Goal: Go to known website: Access a specific website the user already knows

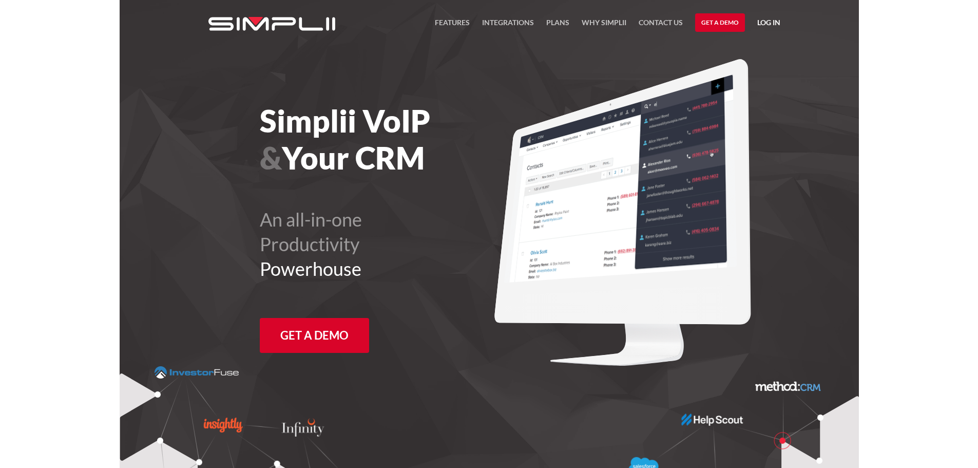
click at [775, 23] on link "Log in" at bounding box center [768, 23] width 23 height 15
click at [765, 54] on link "Manager Portal" at bounding box center [742, 53] width 65 height 16
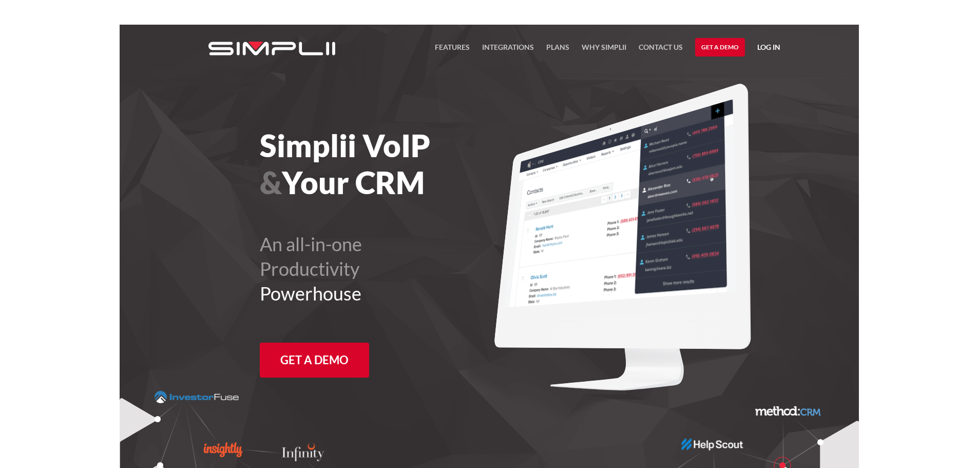
click at [481, 47] on link "Log in" at bounding box center [768, 48] width 23 height 15
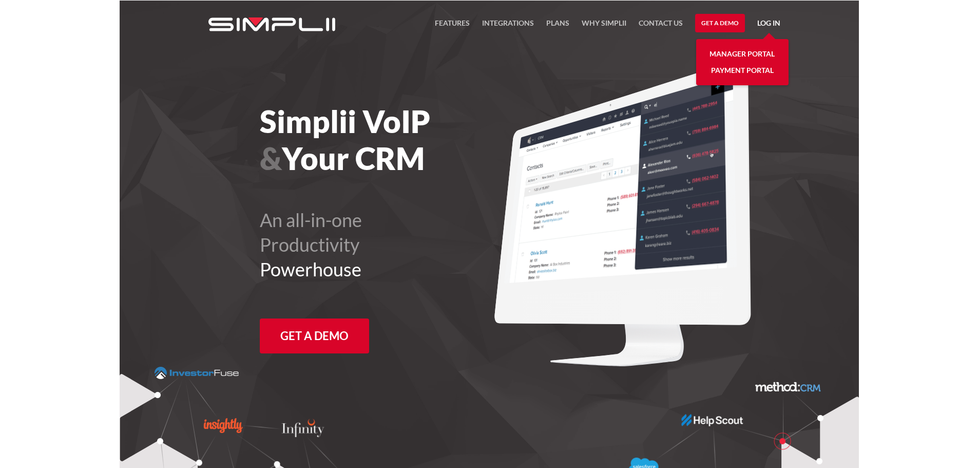
scroll to position [25, 0]
click at [481, 48] on link "Manager Portal" at bounding box center [742, 53] width 65 height 16
